Goal: Task Accomplishment & Management: Manage account settings

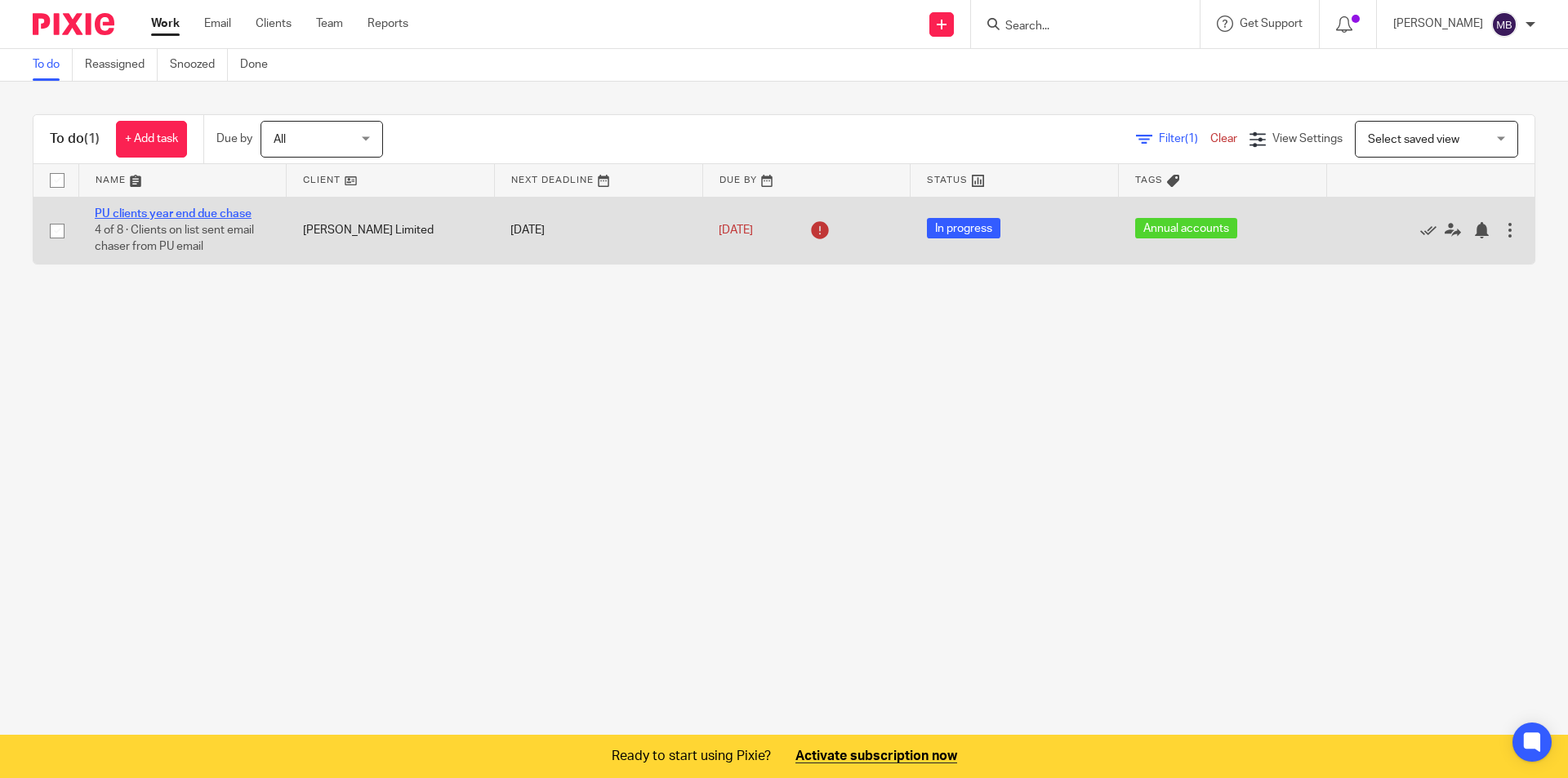
click at [224, 213] on link "PU clients year end due chase" at bounding box center [173, 213] width 157 height 11
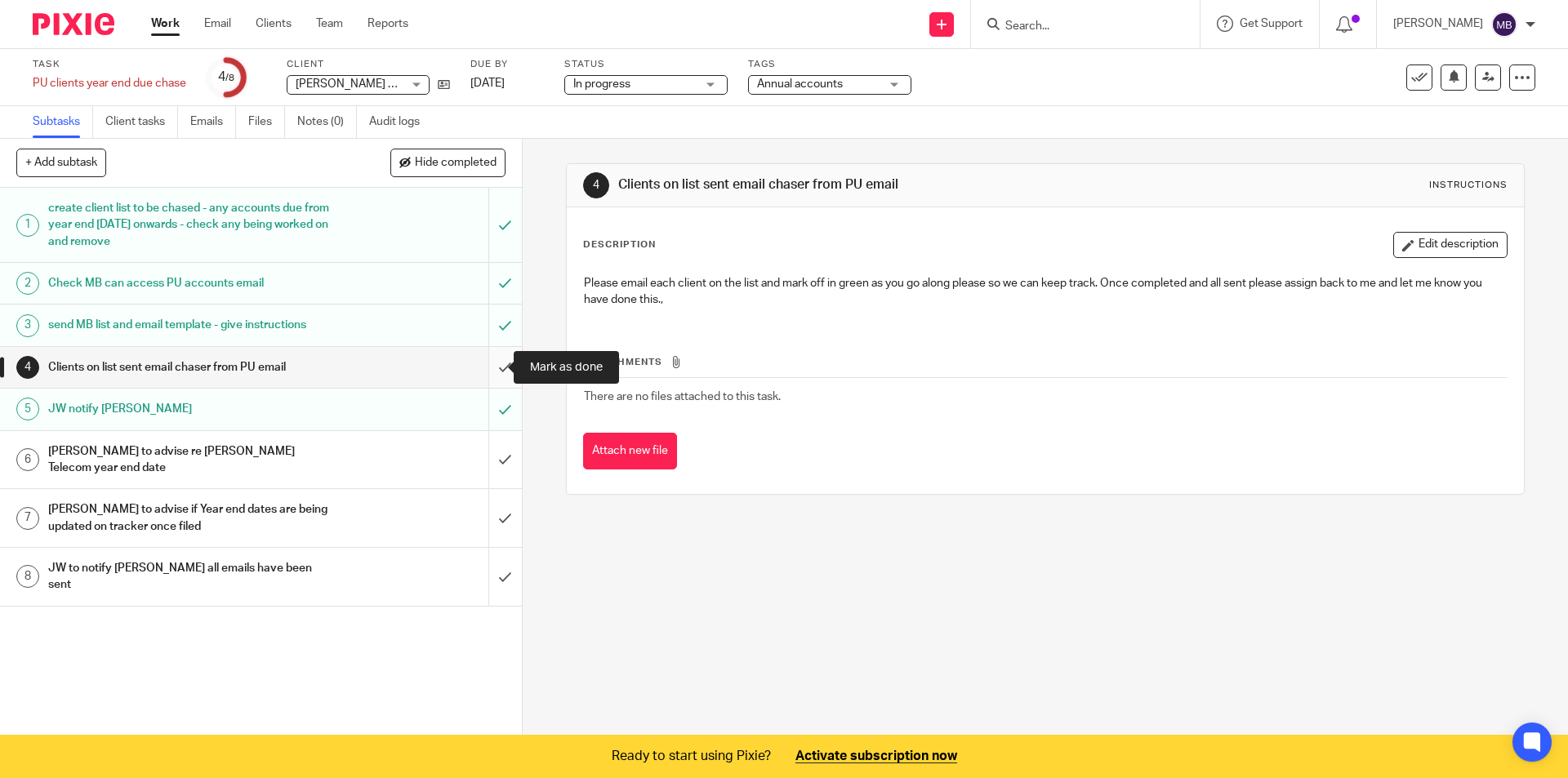
click at [479, 367] on input "submit" at bounding box center [260, 367] width 521 height 41
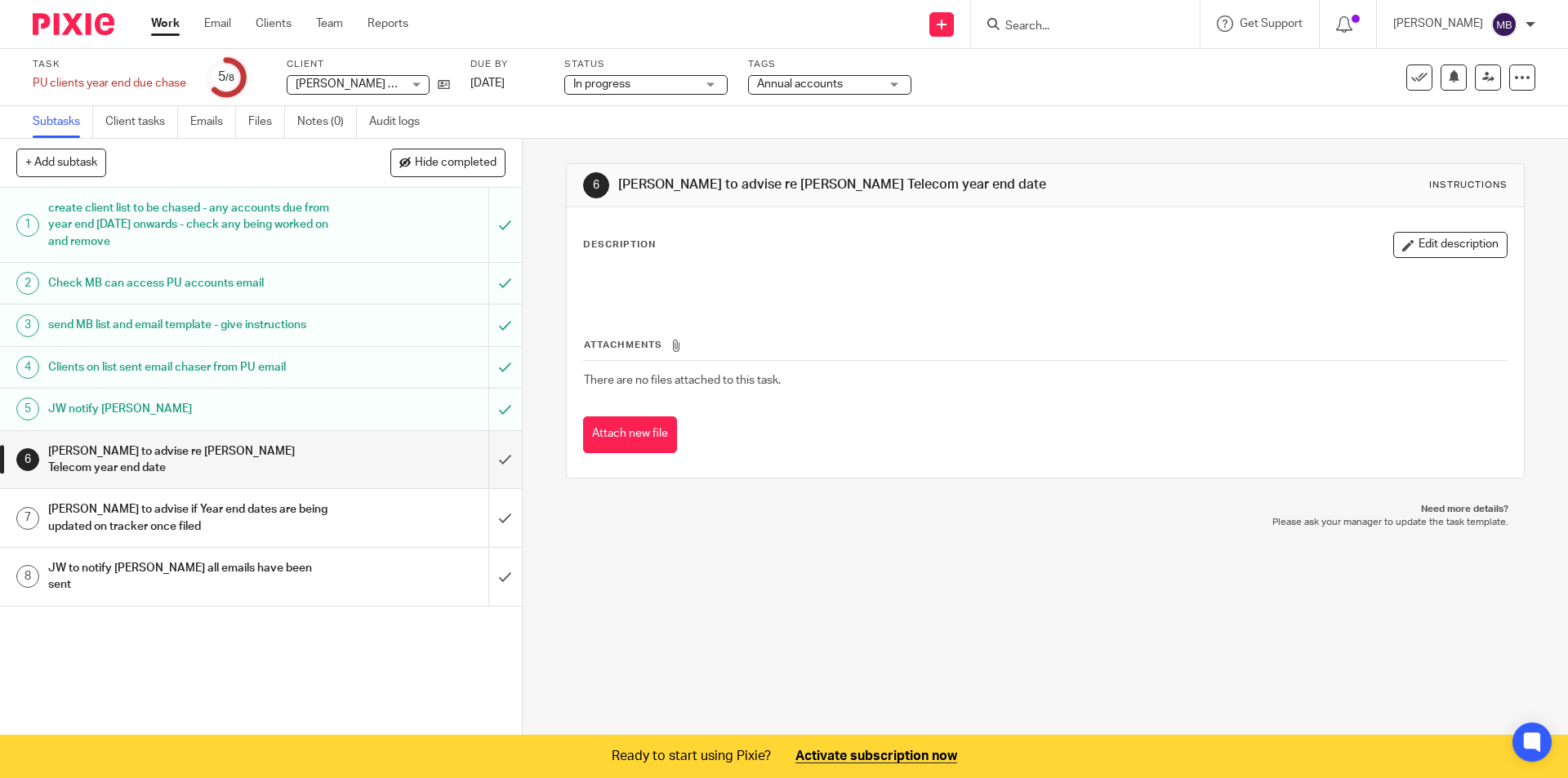
click at [273, 412] on h1 "JW notify [PERSON_NAME]" at bounding box center [190, 409] width 282 height 25
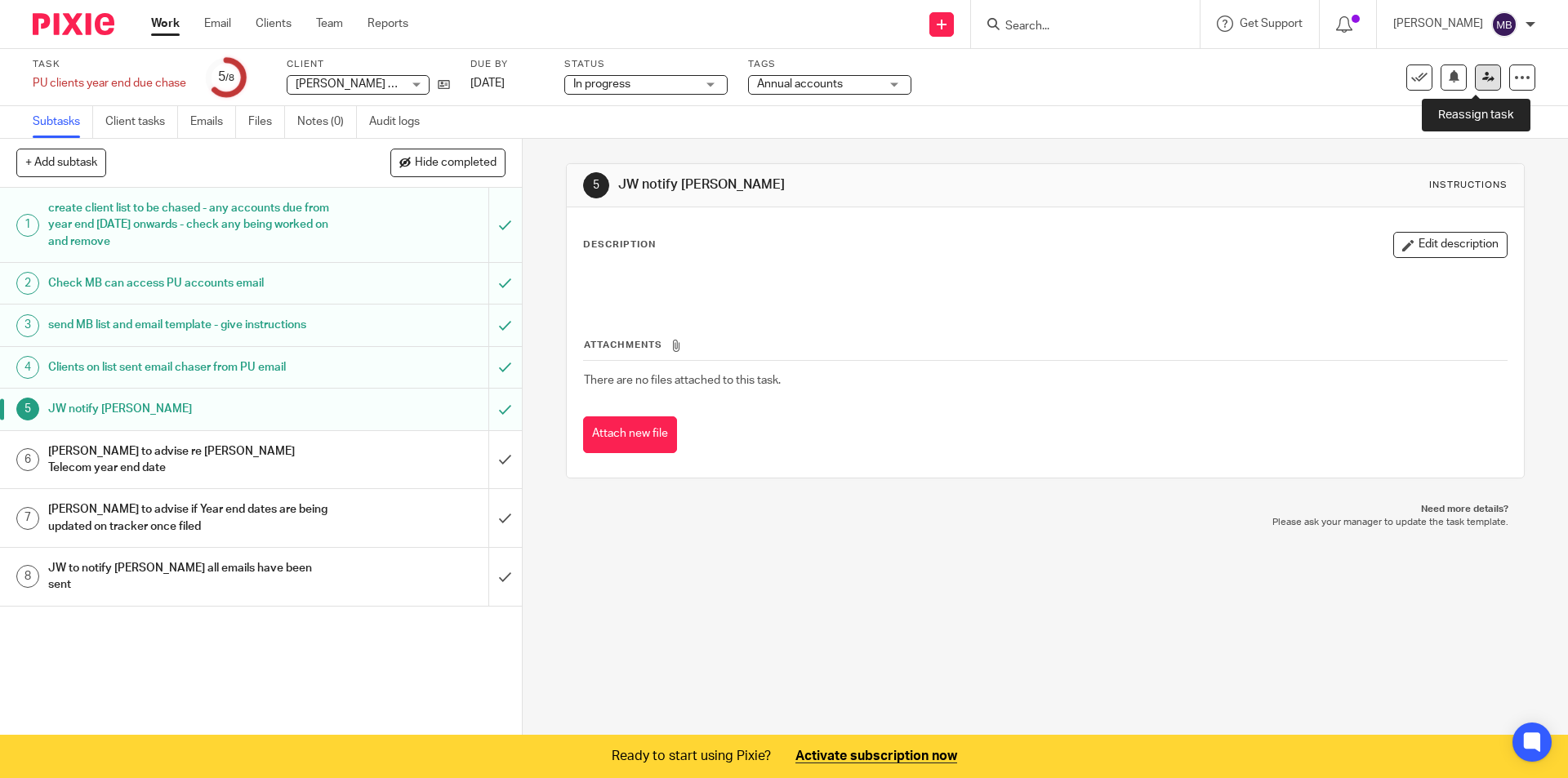
click at [1486, 76] on link at bounding box center [1489, 78] width 26 height 26
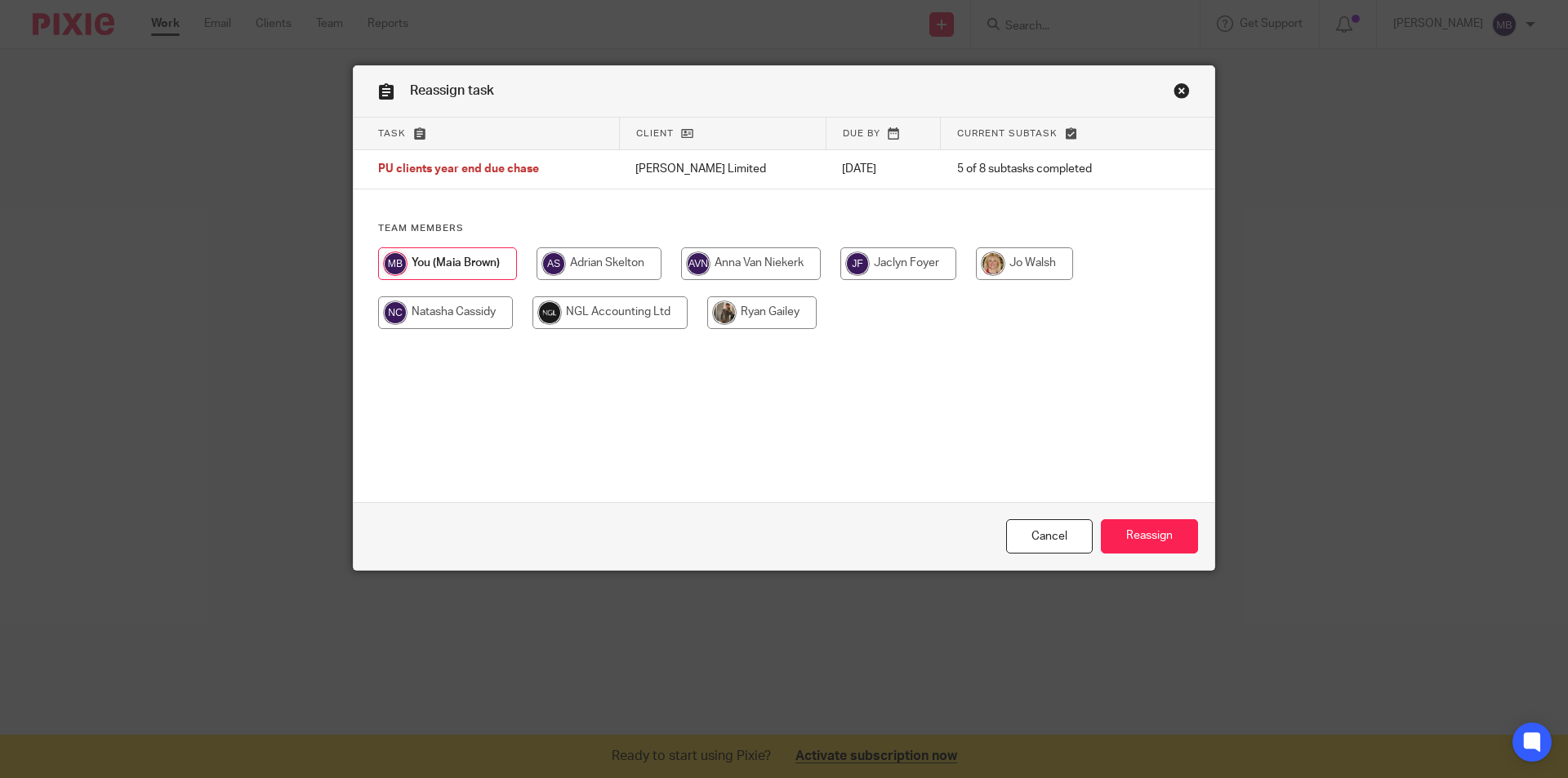
click at [1042, 257] on input "radio" at bounding box center [1024, 263] width 97 height 33
radio input "true"
click at [1148, 534] on input "Reassign" at bounding box center [1150, 537] width 97 height 35
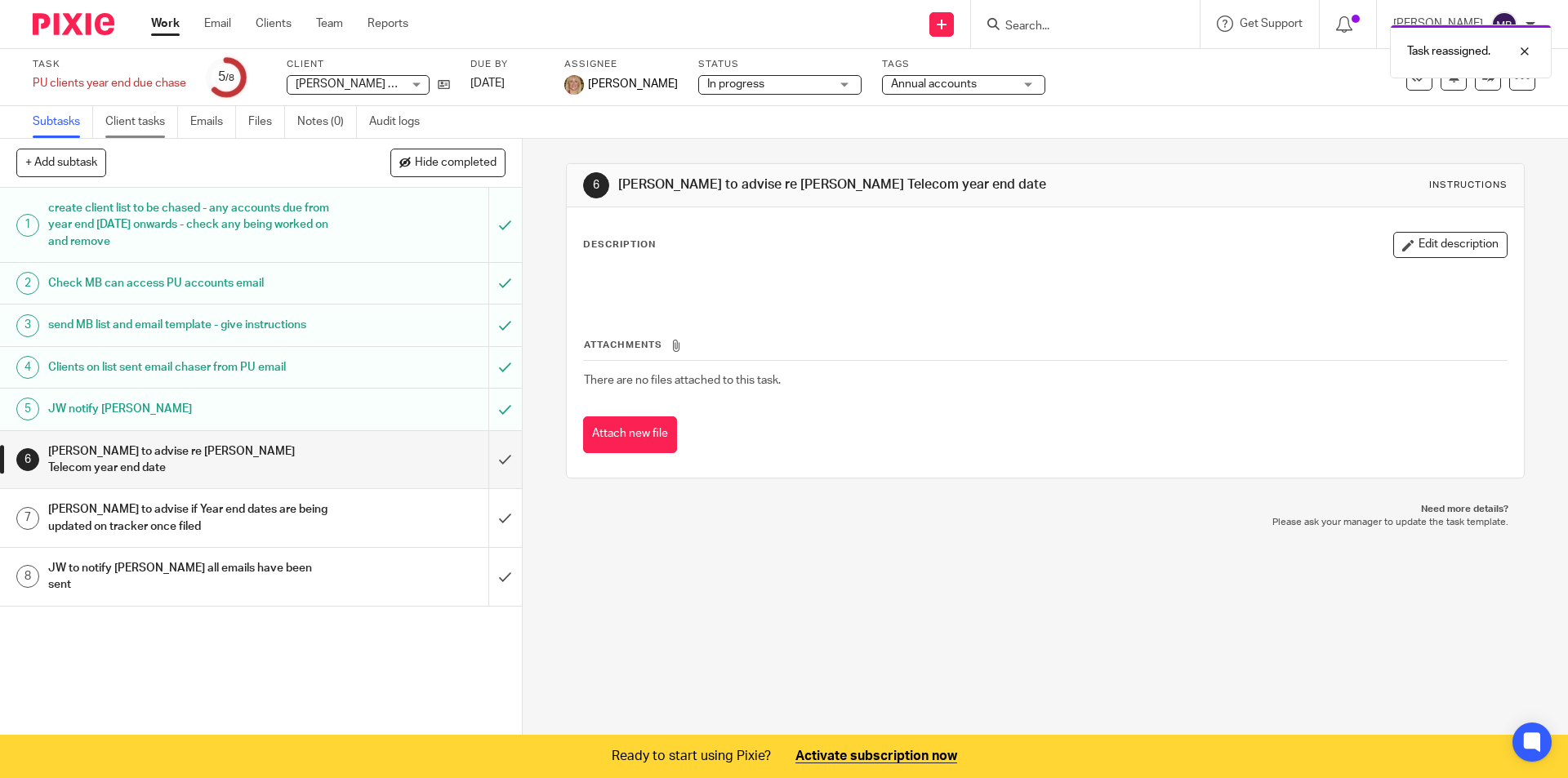
click at [148, 115] on link "Client tasks" at bounding box center [141, 122] width 72 height 32
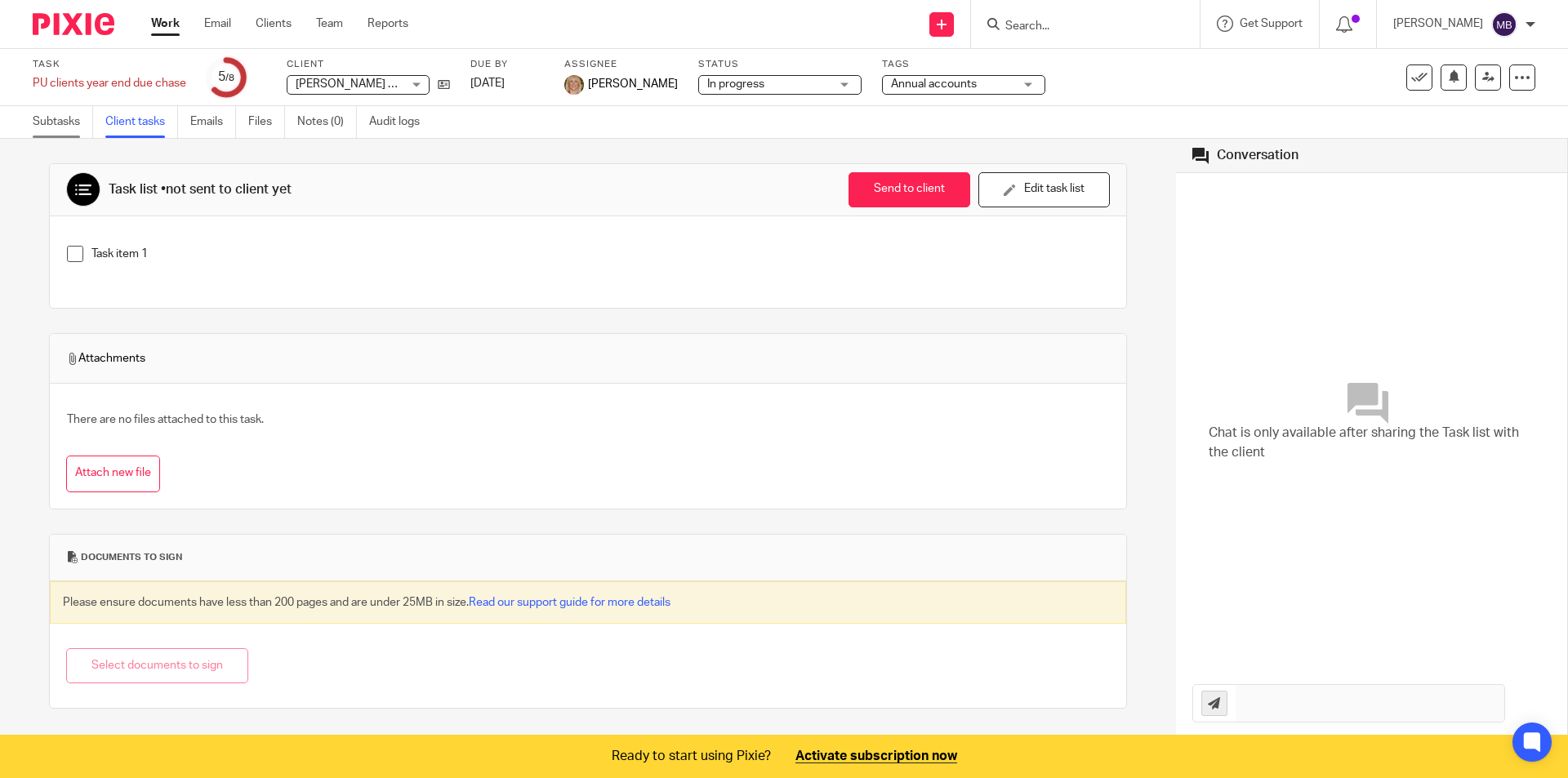
click at [54, 116] on link "Subtasks" at bounding box center [63, 122] width 60 height 32
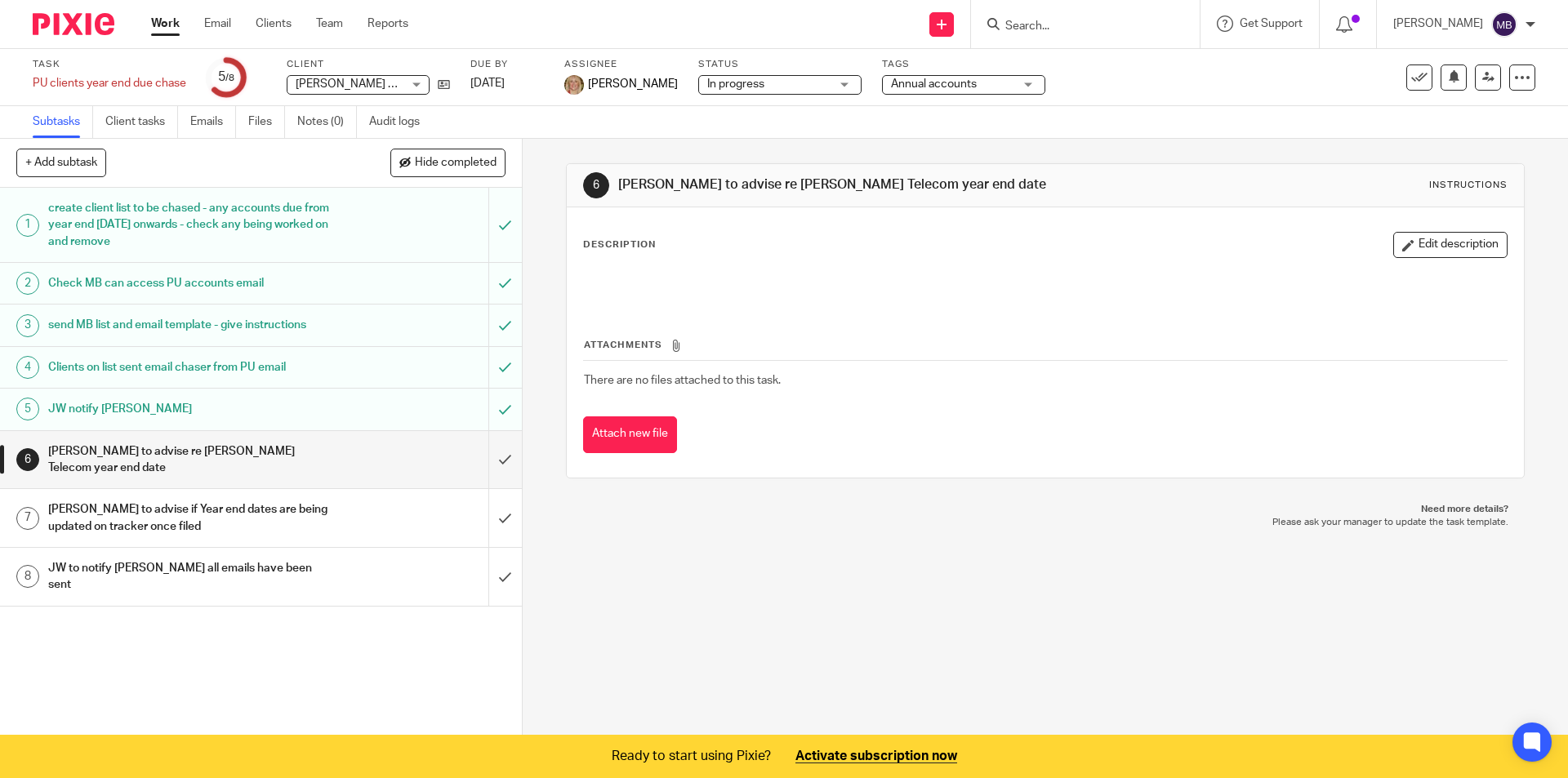
click at [741, 81] on span "In progress" at bounding box center [769, 84] width 123 height 17
click at [741, 81] on div "In progress In progress" at bounding box center [779, 85] width 163 height 19
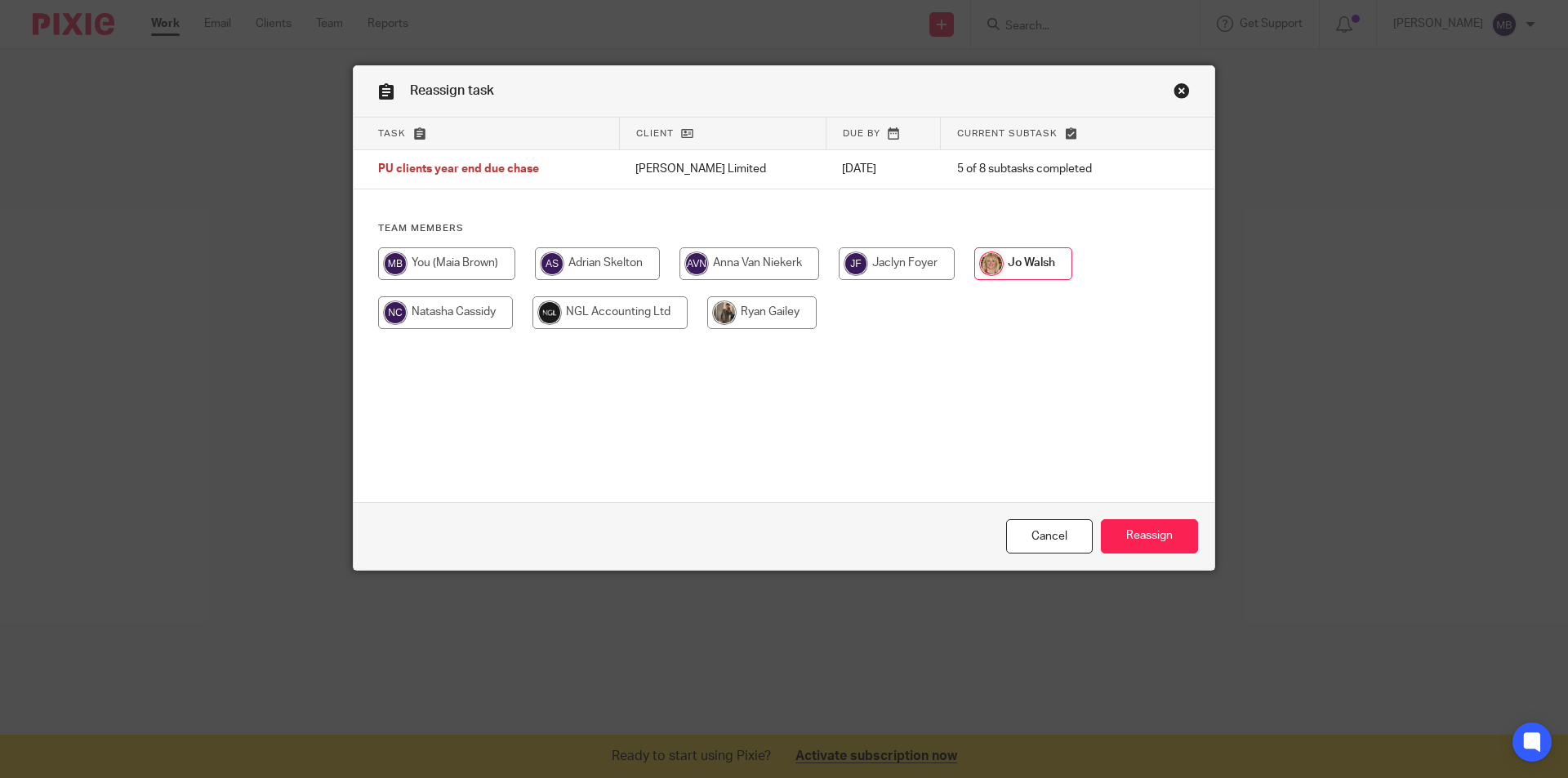
click at [1184, 96] on div "Reassign task" at bounding box center [784, 92] width 861 height 51
click at [1182, 92] on link "Close this dialog window" at bounding box center [1182, 93] width 17 height 22
